Goal: Task Accomplishment & Management: Complete application form

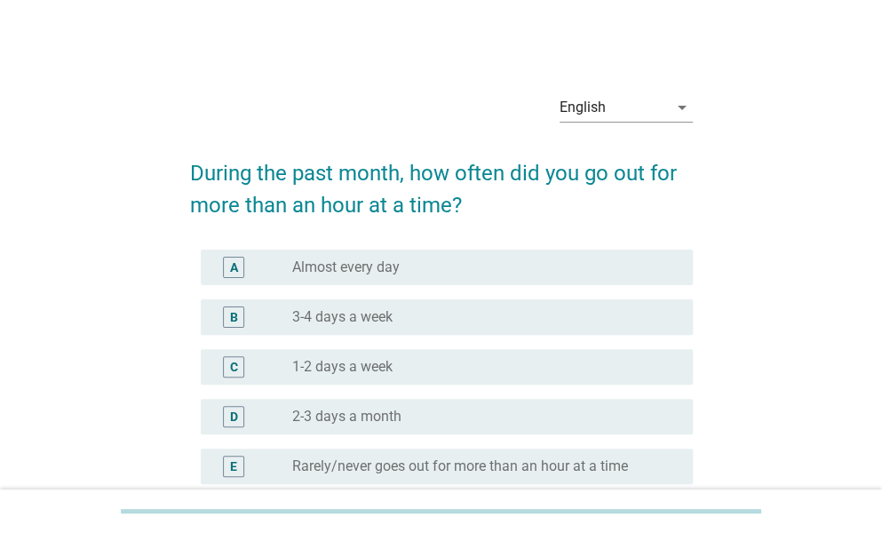
click at [377, 324] on label "3-4 days a week" at bounding box center [342, 317] width 100 height 18
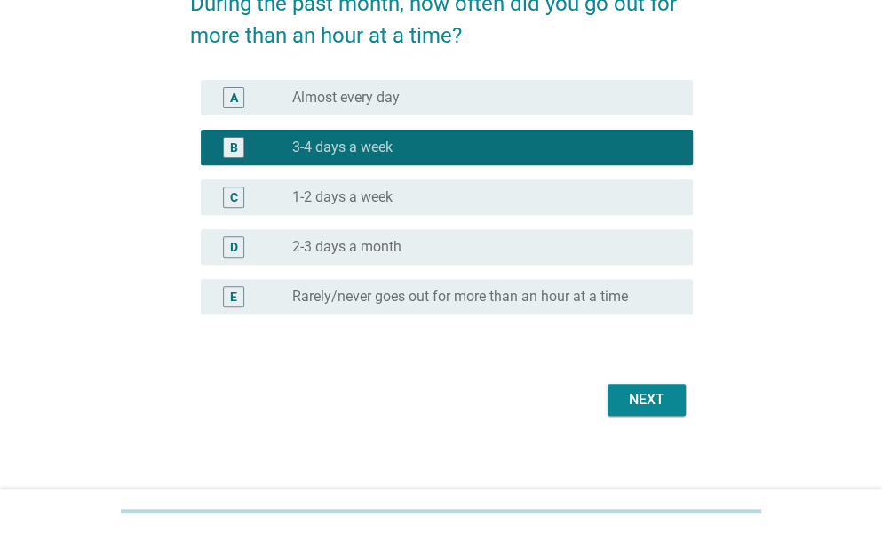
scroll to position [179, 0]
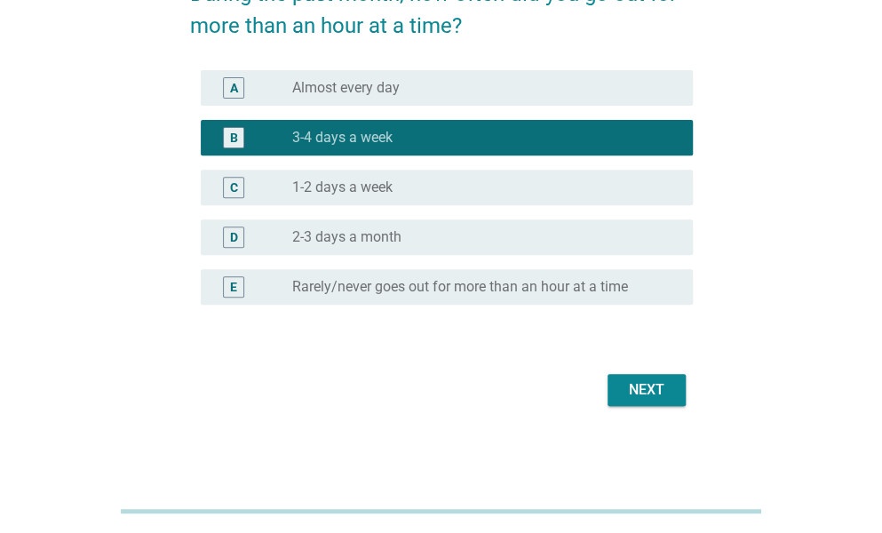
click at [655, 389] on div "Next" at bounding box center [647, 389] width 50 height 21
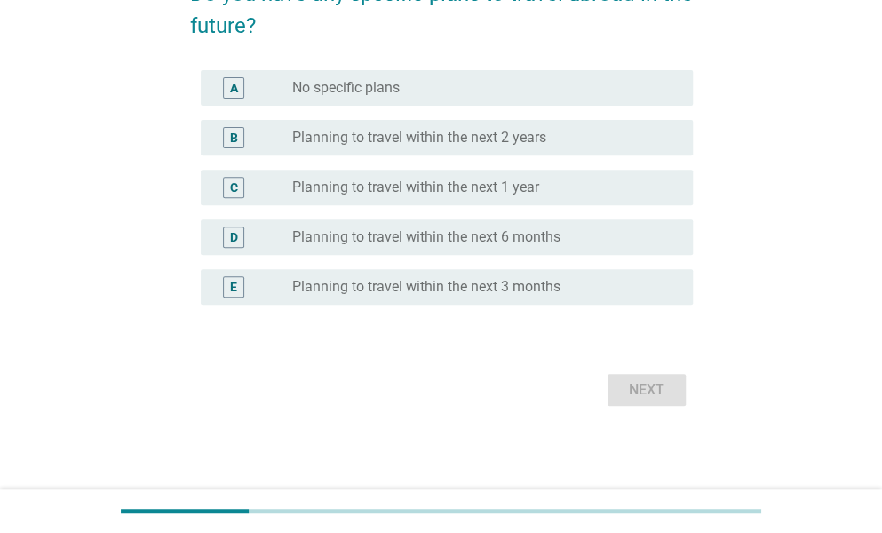
scroll to position [0, 0]
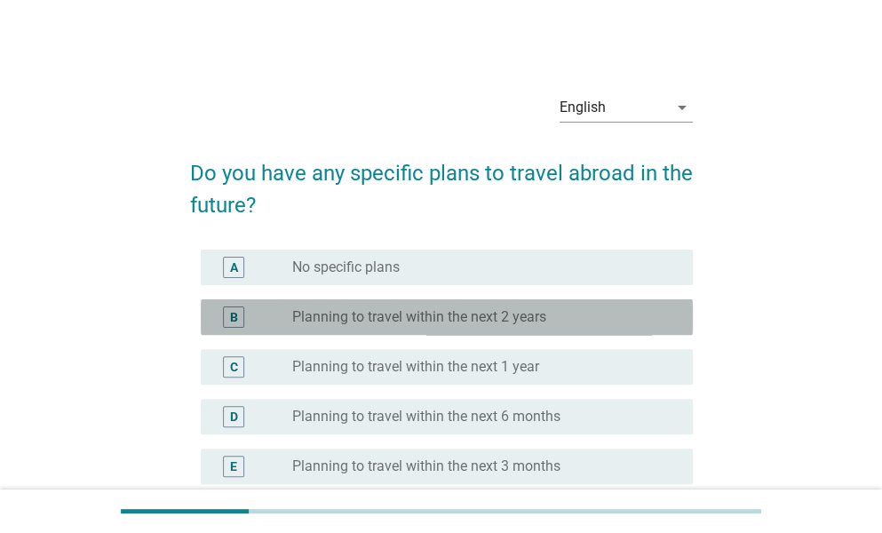
click at [531, 321] on label "Planning to travel within the next 2 years" at bounding box center [419, 317] width 254 height 18
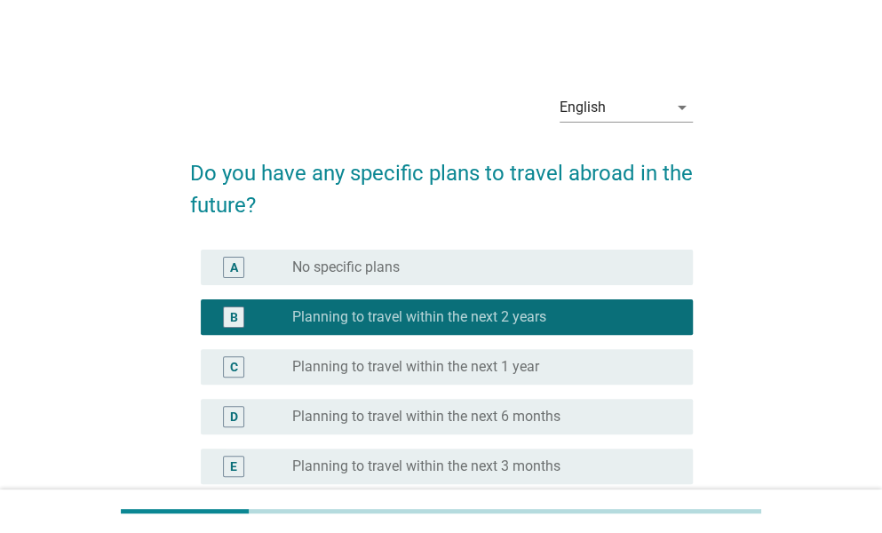
scroll to position [179, 0]
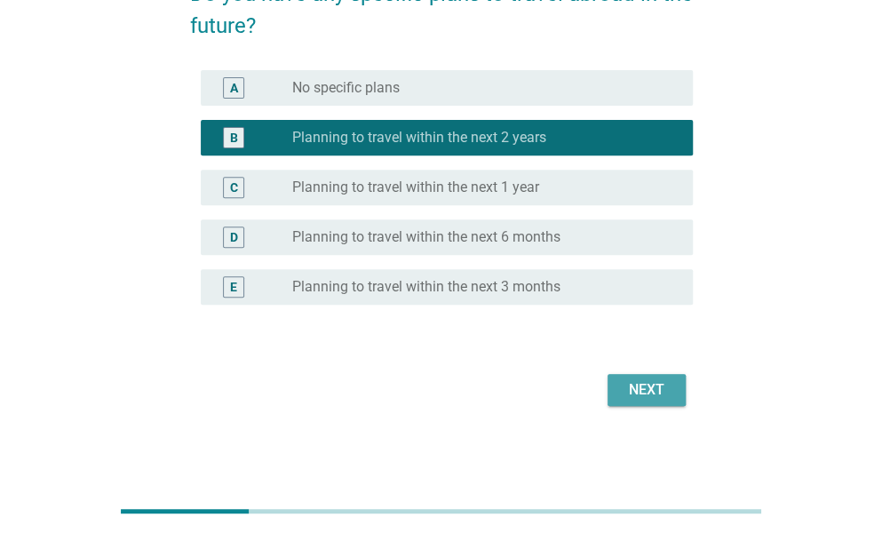
click at [652, 385] on div "Next" at bounding box center [647, 389] width 50 height 21
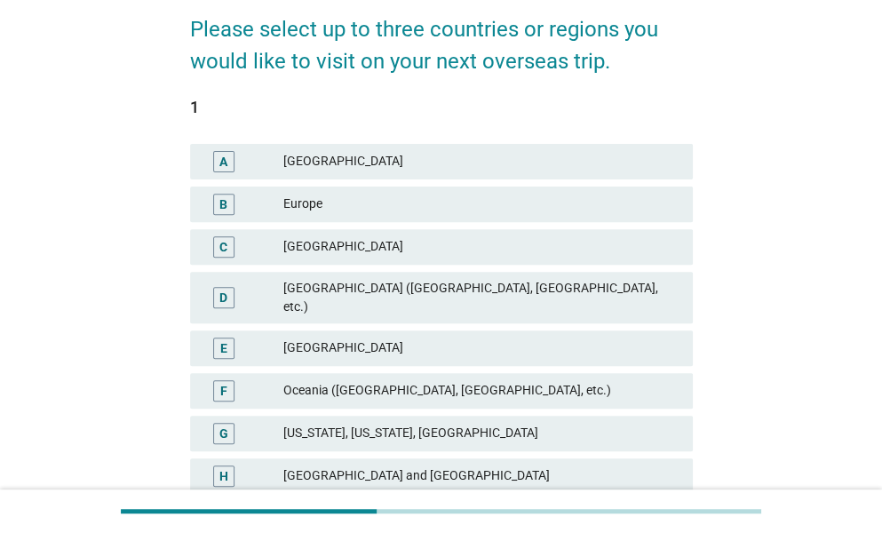
scroll to position [177, 0]
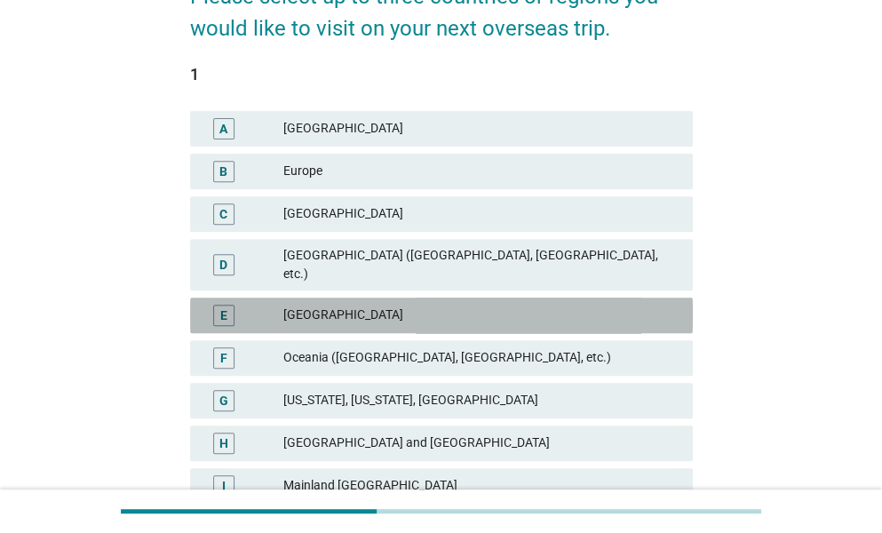
click at [383, 305] on div "[GEOGRAPHIC_DATA]" at bounding box center [480, 315] width 395 height 21
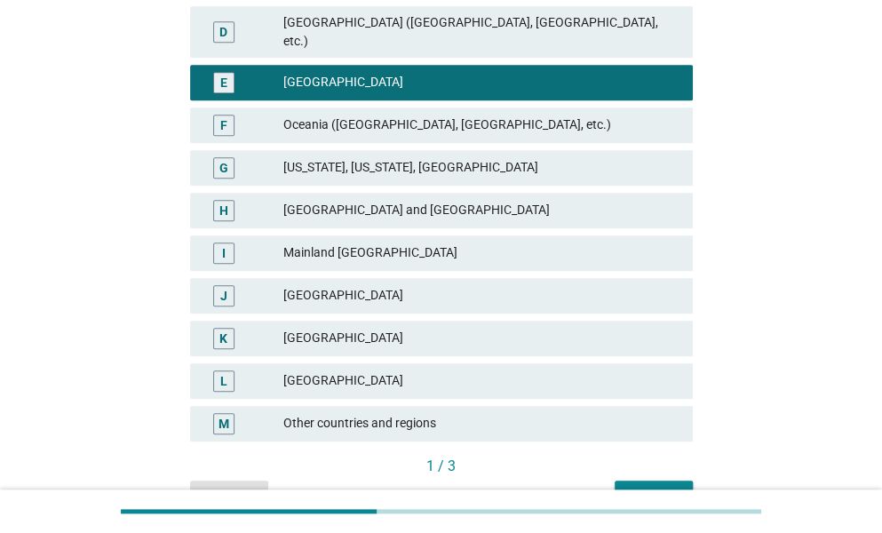
scroll to position [416, 0]
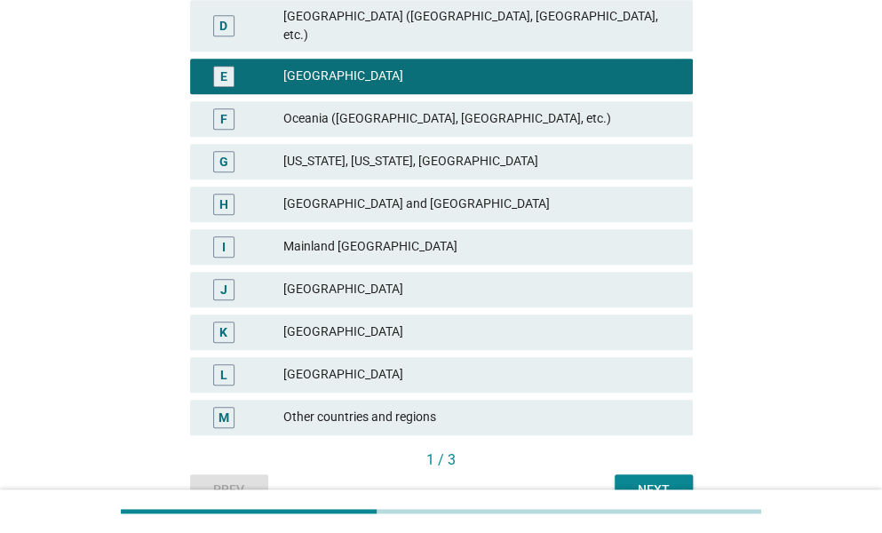
click at [289, 246] on div "I Mainland [GEOGRAPHIC_DATA]" at bounding box center [441, 247] width 503 height 36
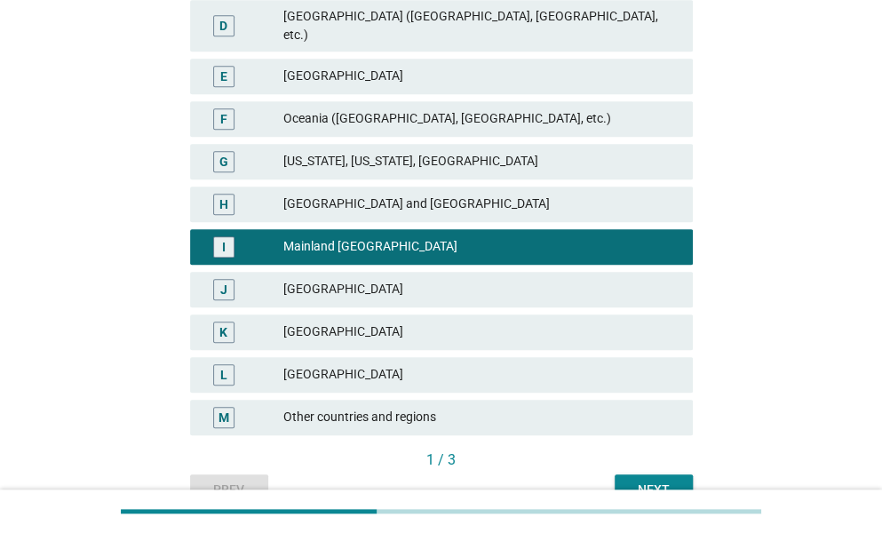
click at [286, 279] on div "[GEOGRAPHIC_DATA]" at bounding box center [480, 289] width 395 height 21
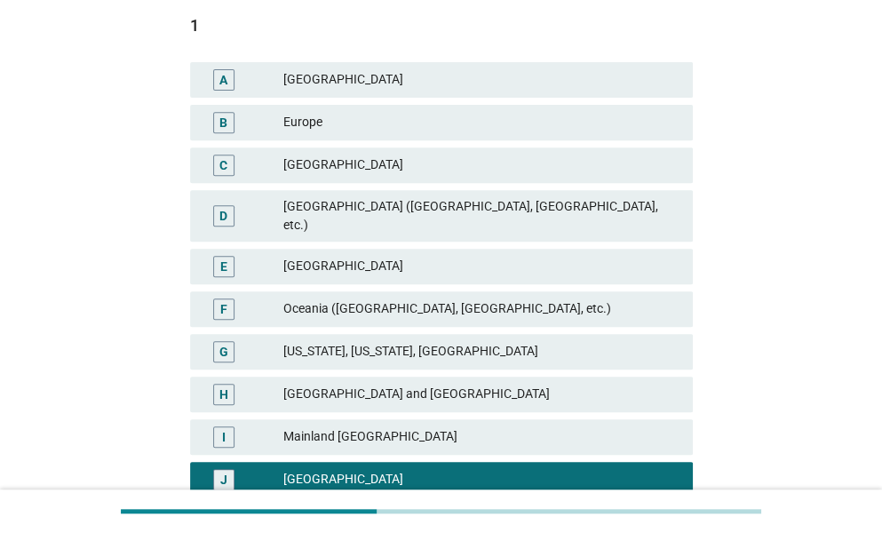
scroll to position [208, 0]
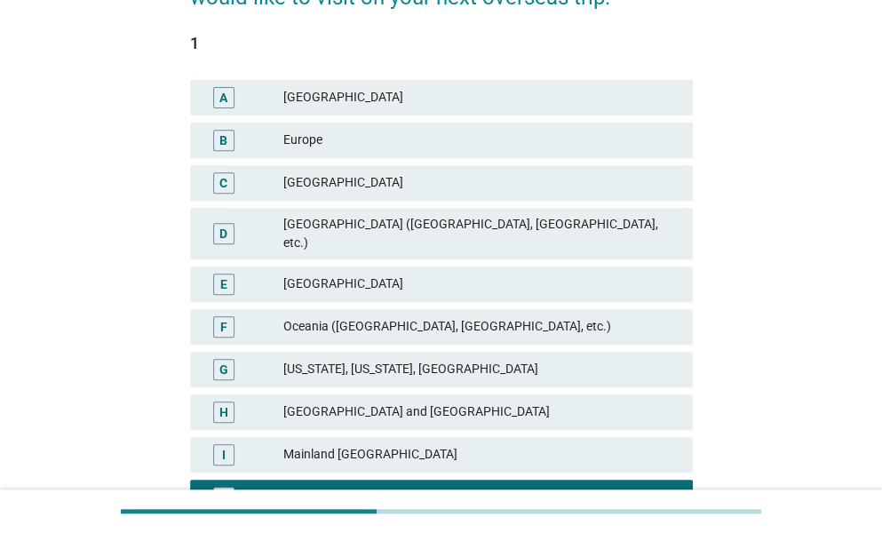
click at [465, 274] on div "[GEOGRAPHIC_DATA]" at bounding box center [480, 284] width 395 height 21
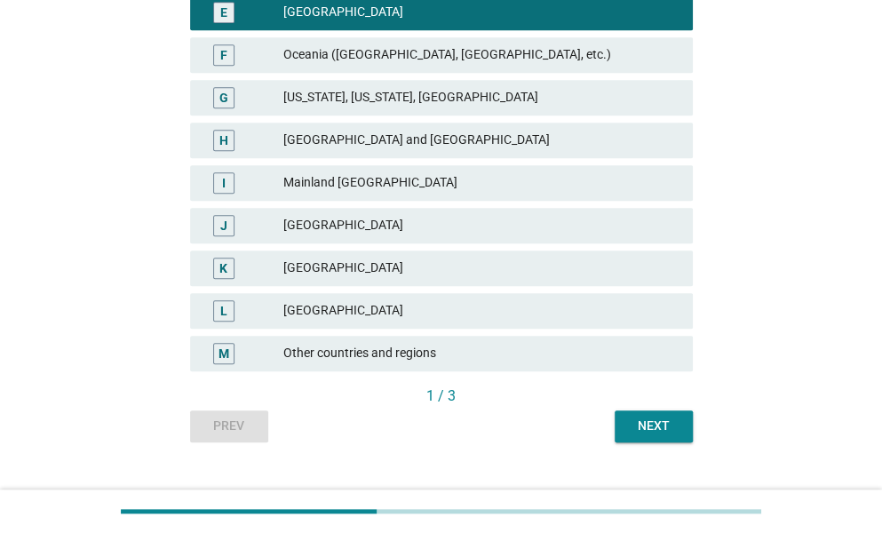
scroll to position [495, 0]
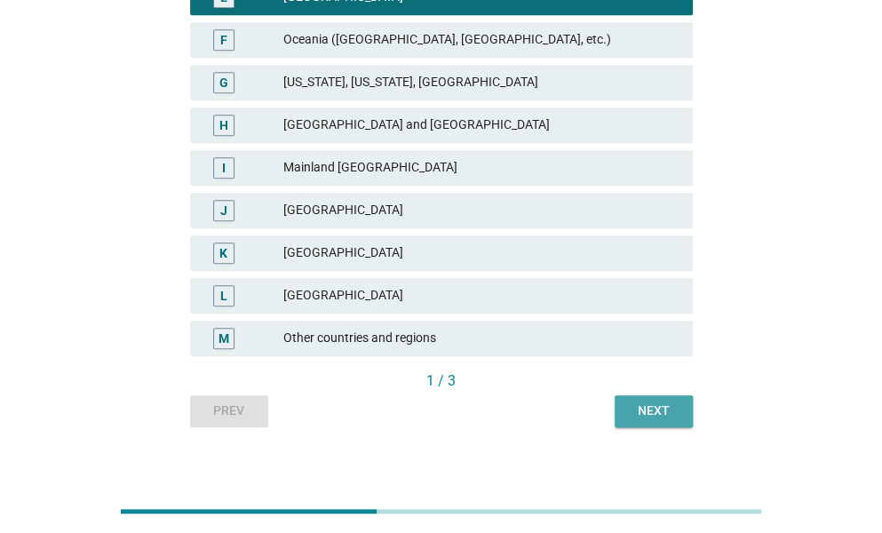
click at [637, 401] on div "Next" at bounding box center [654, 410] width 50 height 19
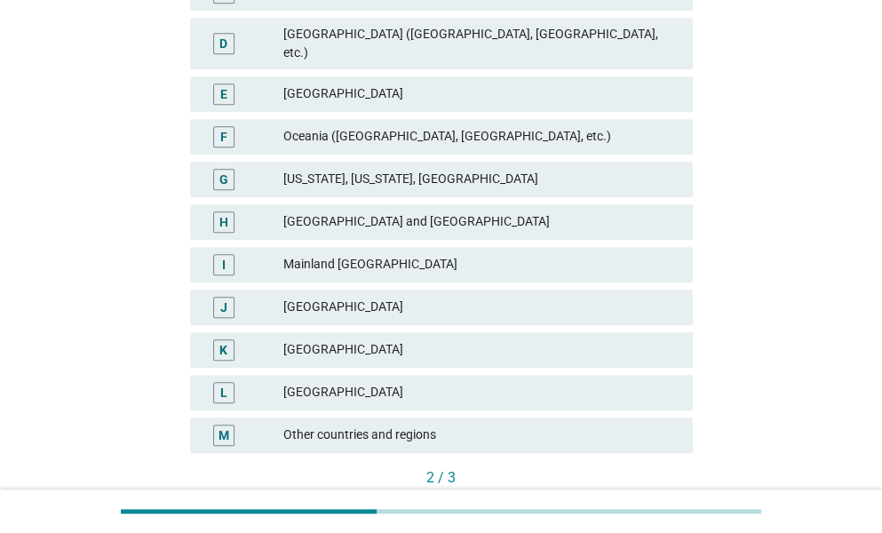
scroll to position [400, 0]
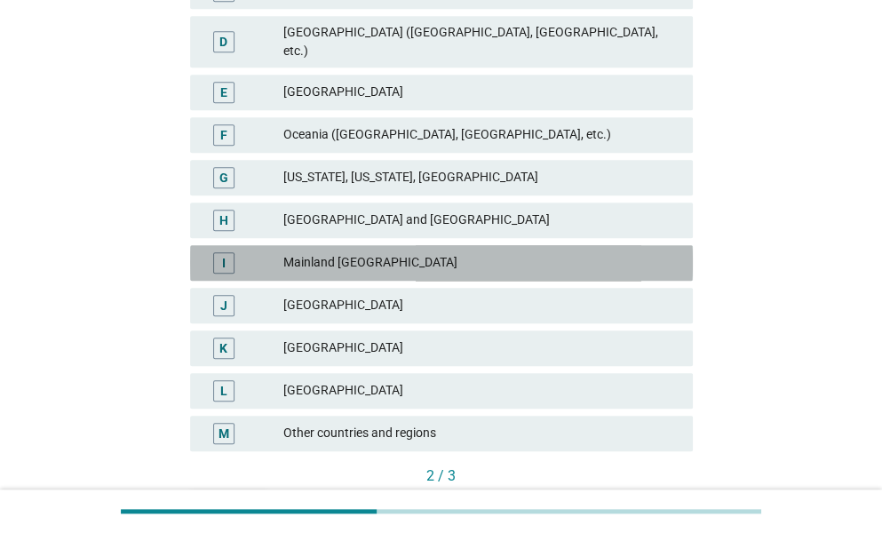
click at [338, 252] on div "Mainland [GEOGRAPHIC_DATA]" at bounding box center [480, 262] width 395 height 21
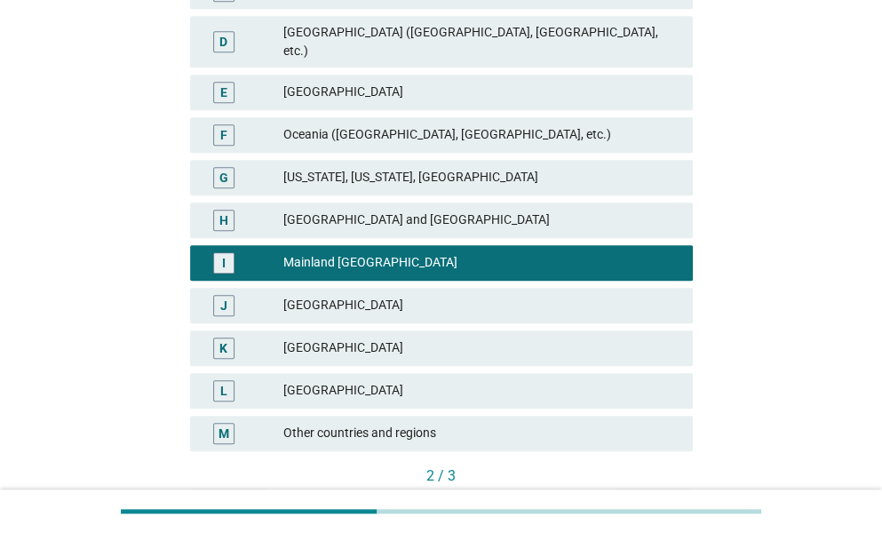
click at [624, 490] on button "Next" at bounding box center [654, 506] width 78 height 32
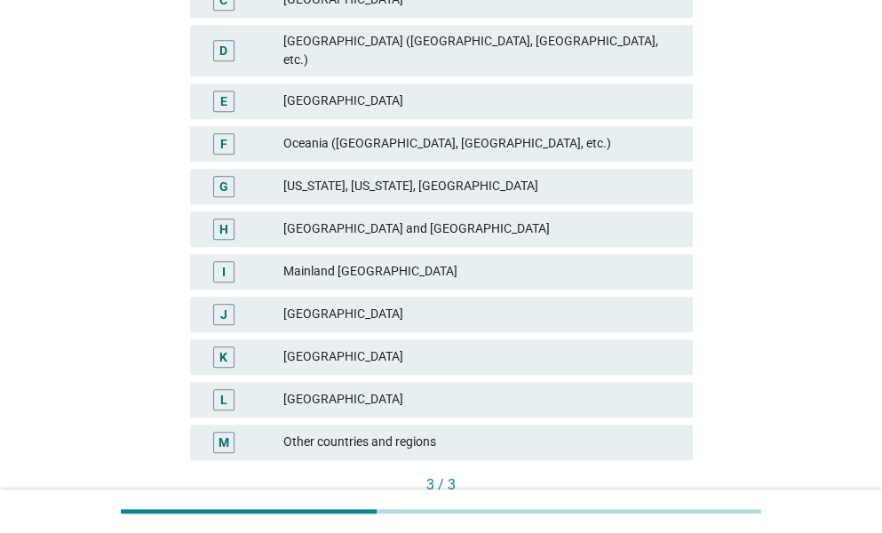
scroll to position [410, 0]
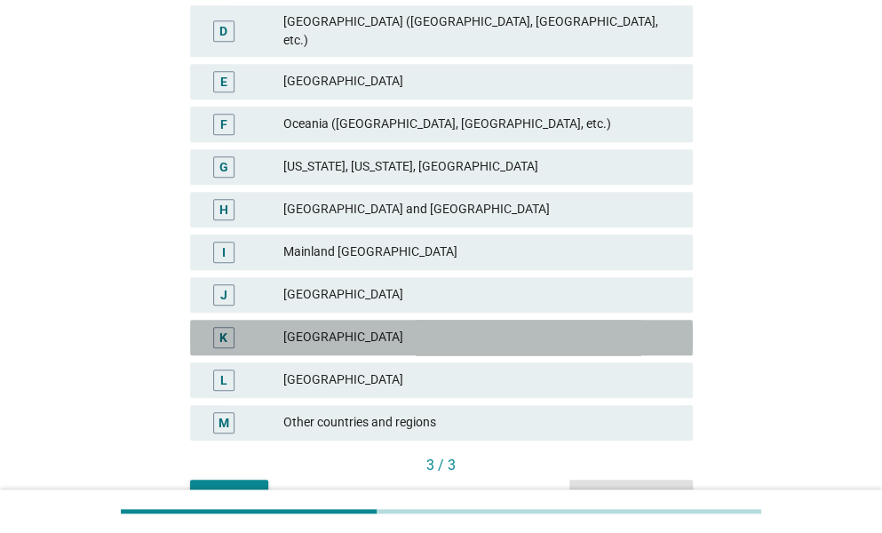
click at [322, 327] on div "[GEOGRAPHIC_DATA]" at bounding box center [480, 337] width 395 height 21
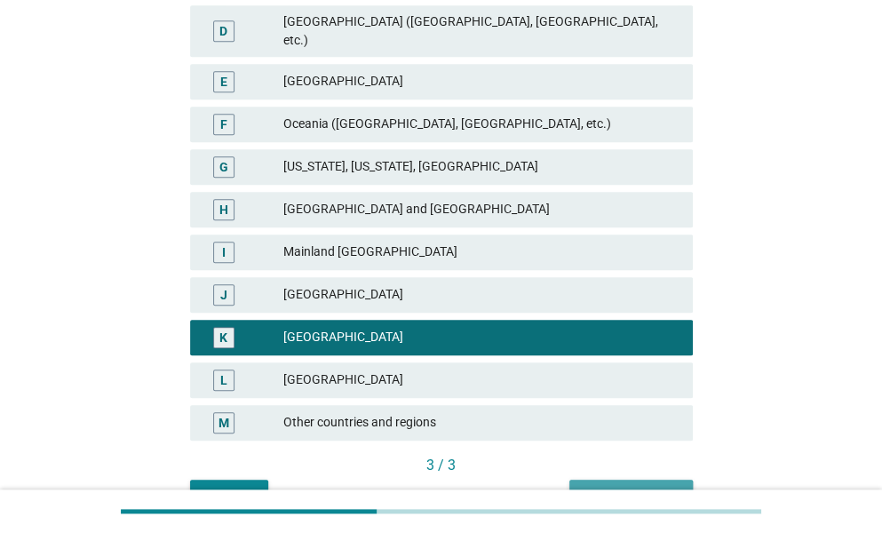
click at [648, 486] on div "Next question" at bounding box center [630, 495] width 95 height 19
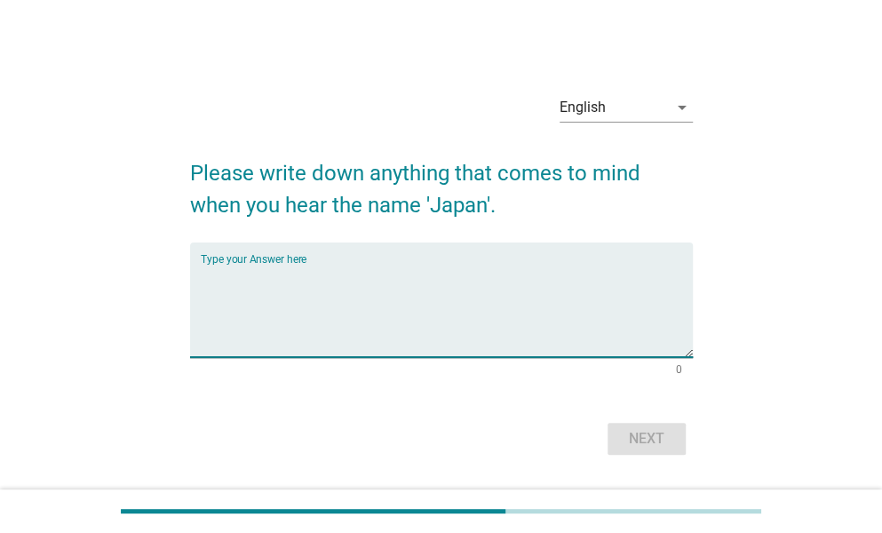
click at [411, 295] on textarea "Type your Answer here" at bounding box center [447, 310] width 492 height 93
type textarea "a"
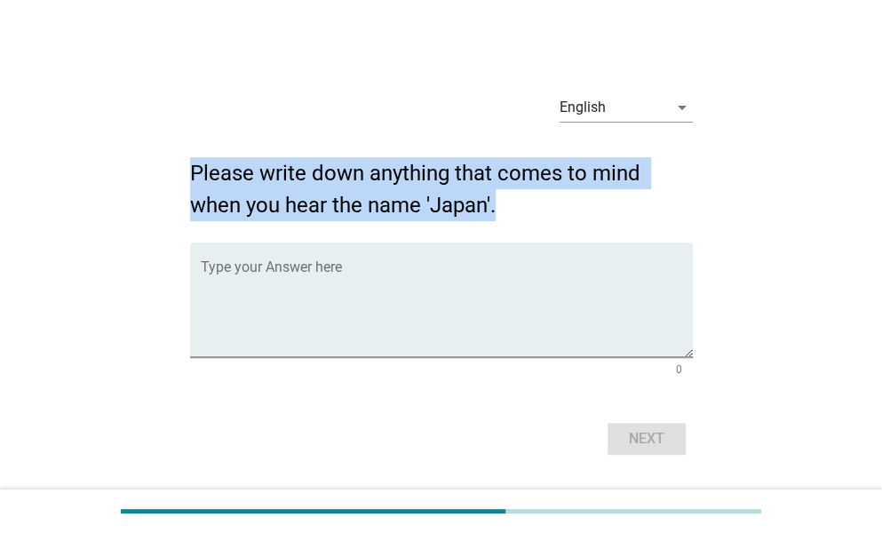
drag, startPoint x: 512, startPoint y: 210, endPoint x: 193, endPoint y: 139, distance: 326.6
click at [193, 139] on h2 "Please write down anything that comes to mind when you hear the name 'Japan'." at bounding box center [441, 180] width 503 height 82
copy h2 "Please write down anything that comes to mind when you hear the name 'Japan'."
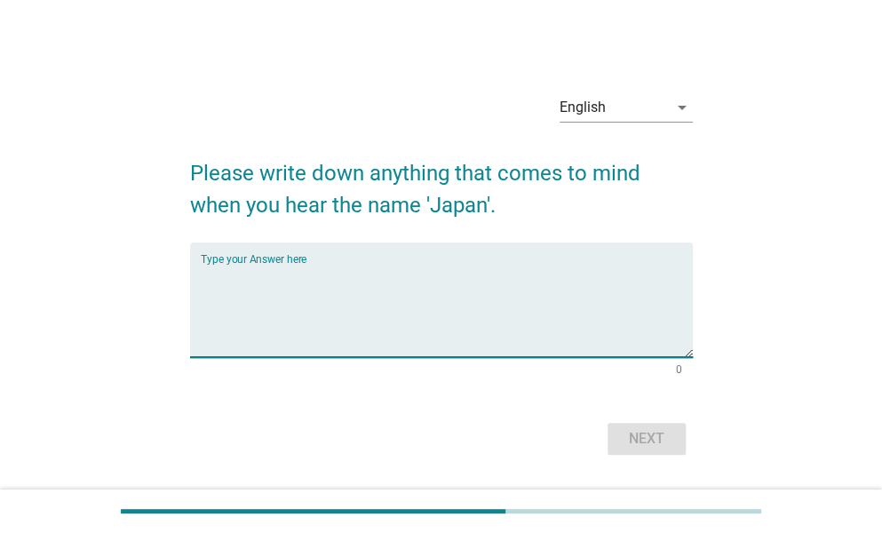
click at [339, 292] on textarea "Type your Answer here" at bounding box center [447, 310] width 492 height 93
paste textarea "Mount Fuji’s majestic symmetry"
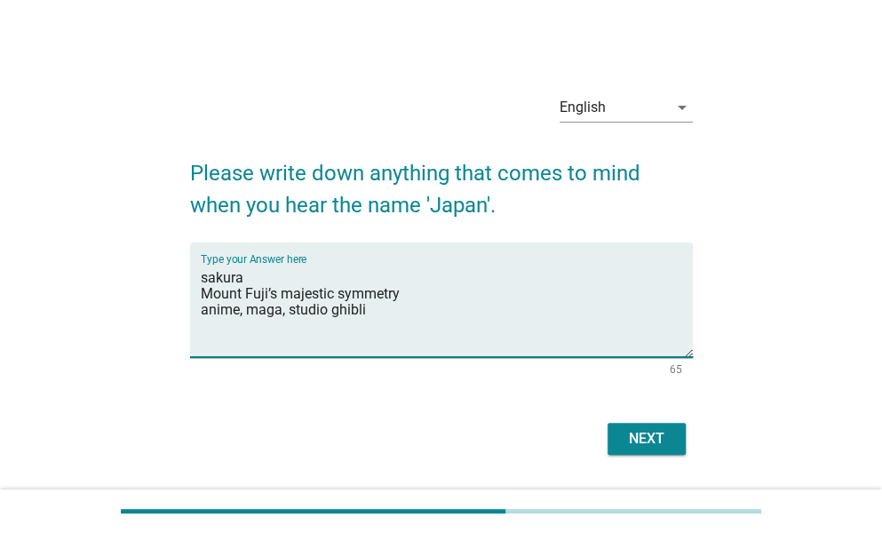
click at [266, 313] on textarea "sakura Mount Fuji’s majestic symmetry anime, maga, studio ghibli" at bounding box center [447, 310] width 492 height 93
click at [420, 310] on textarea "sakura Mount Fuji’s majestic symmetry anime, manga, studio ghibli" at bounding box center [447, 310] width 492 height 93
paste textarea "Clean streets, punctual trains, and quiet efficiency"
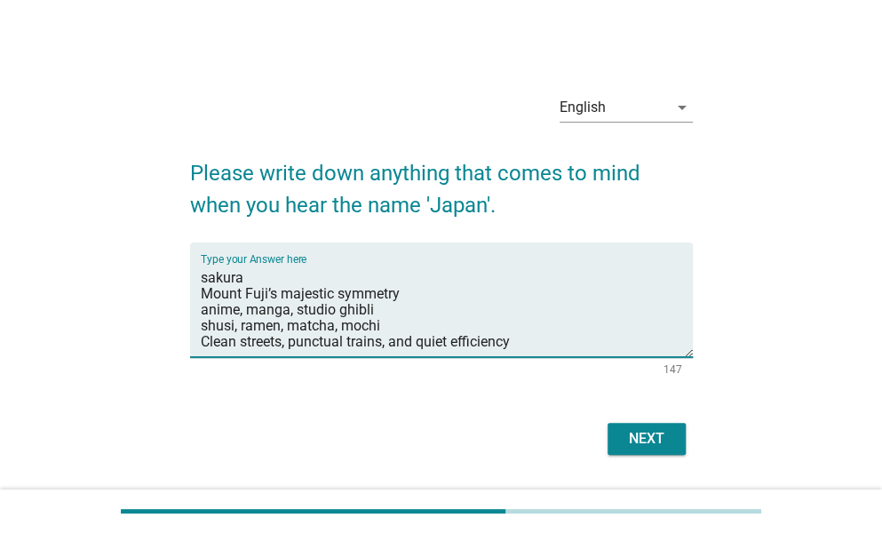
type textarea "sakura Mount Fuji’s majestic symmetry anime, manga, studio ghibli shusi, ramen,…"
click at [661, 429] on div "Next" at bounding box center [647, 438] width 50 height 21
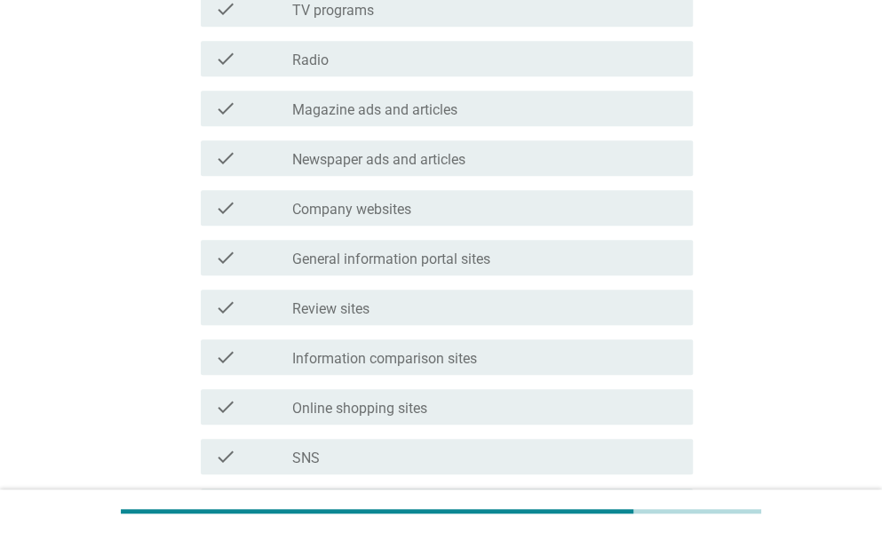
scroll to position [342, 0]
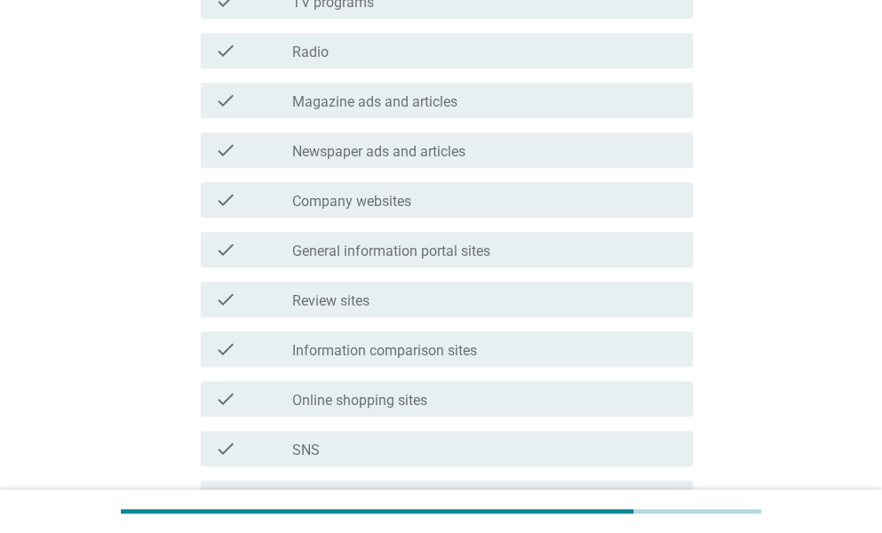
click at [348, 462] on div "check check_box_outline_blank SNS" at bounding box center [447, 449] width 492 height 36
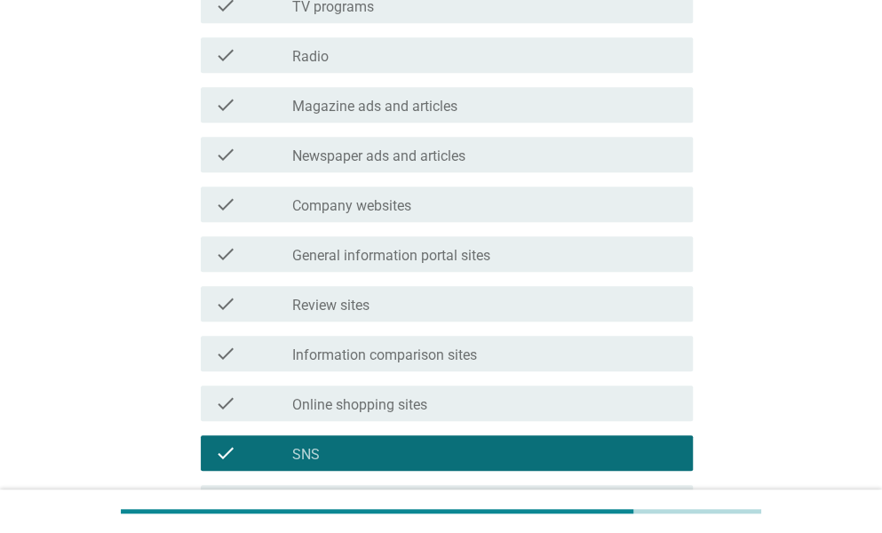
scroll to position [336, 0]
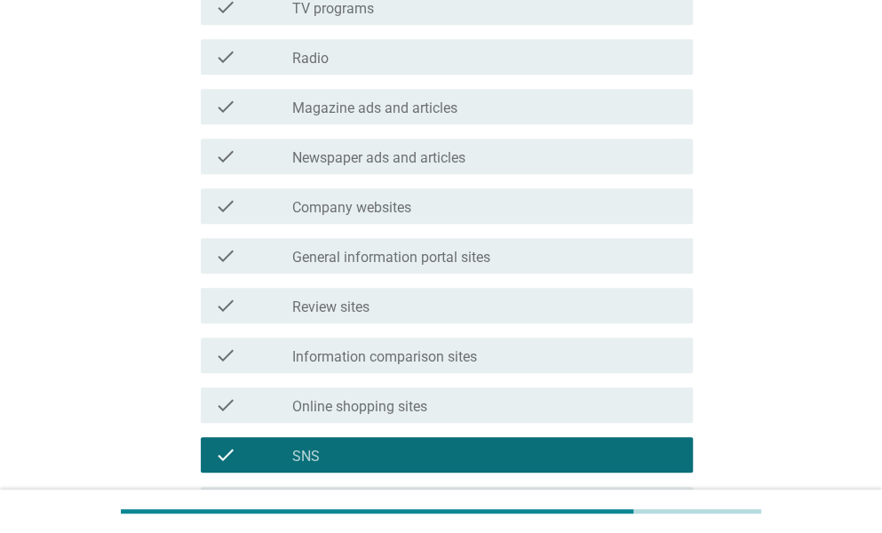
click at [413, 309] on div "check_box_outline_blank Review sites" at bounding box center [485, 305] width 386 height 21
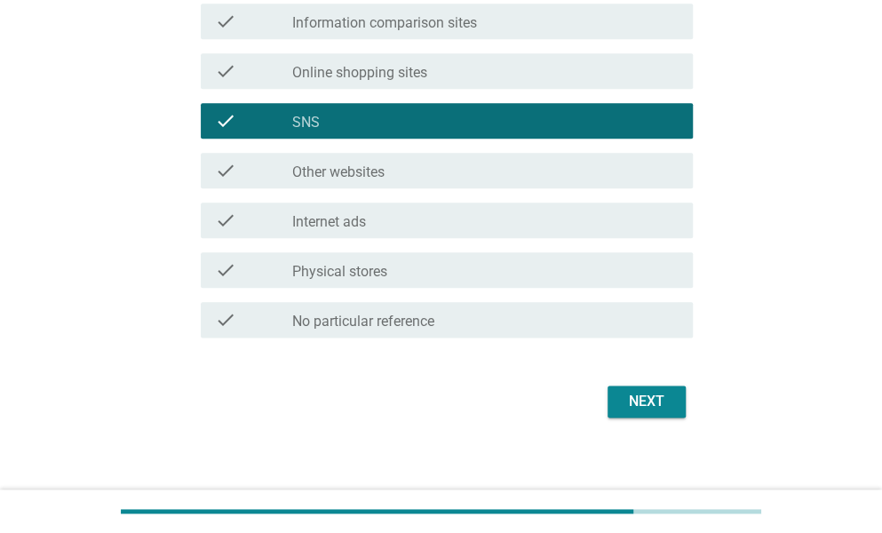
scroll to position [681, 0]
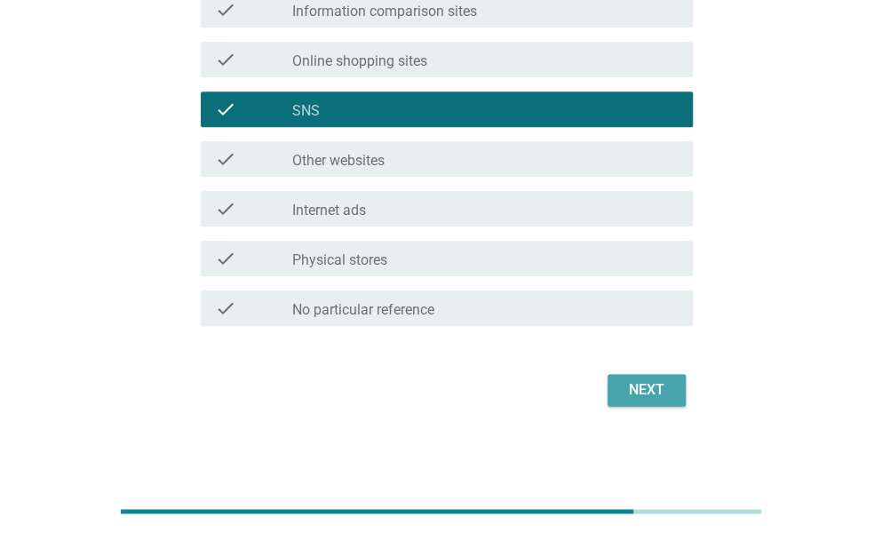
click at [633, 391] on div "Next" at bounding box center [647, 389] width 50 height 21
